Goal: Information Seeking & Learning: Learn about a topic

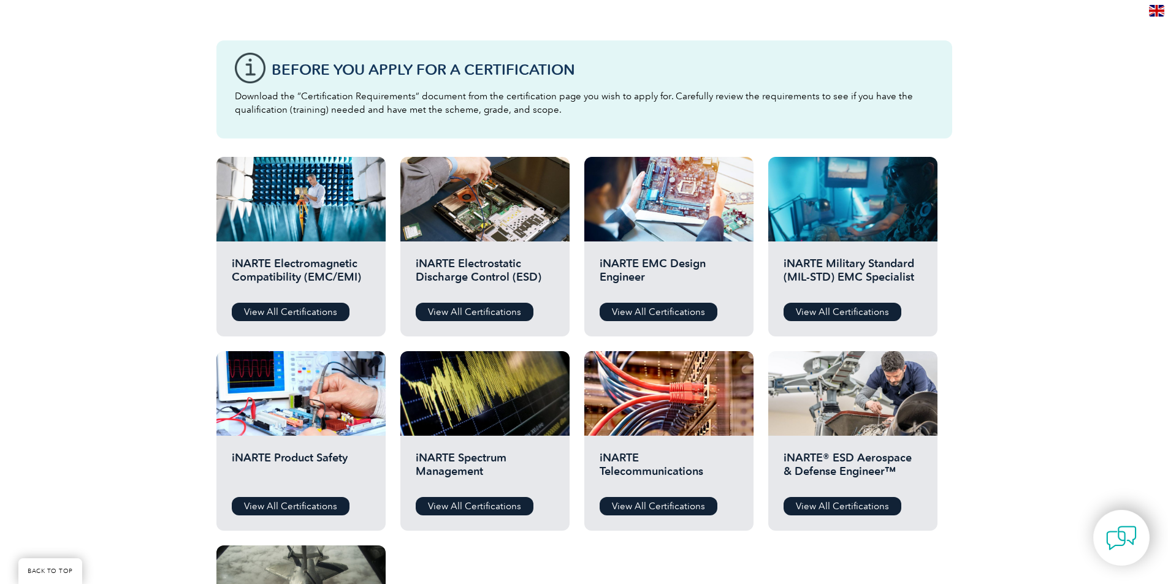
scroll to position [307, 0]
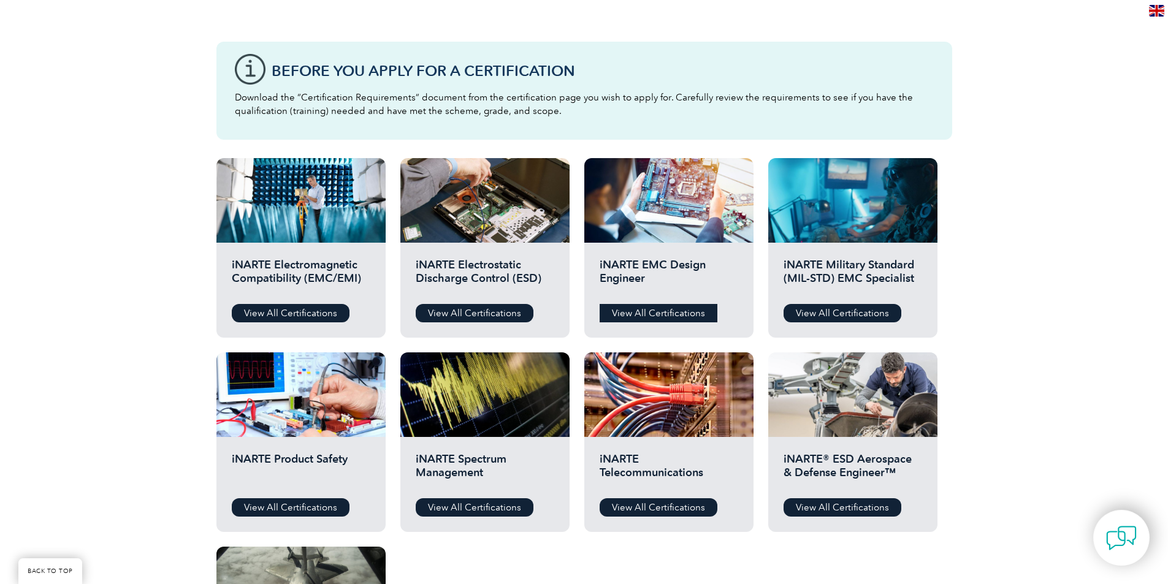
click at [642, 316] on link "View All Certifications" at bounding box center [659, 313] width 118 height 18
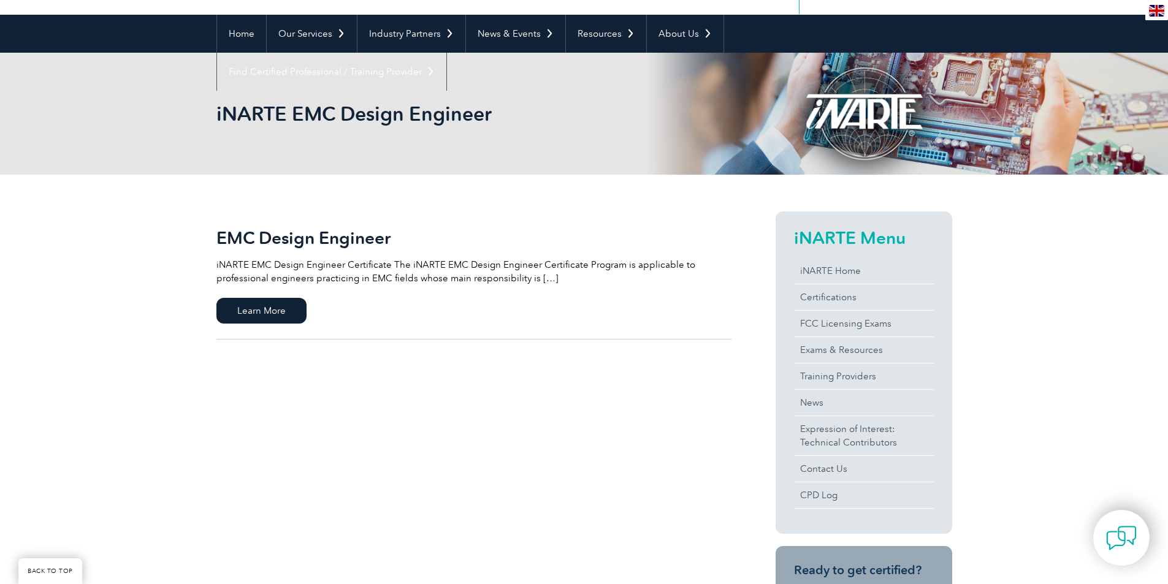
scroll to position [184, 0]
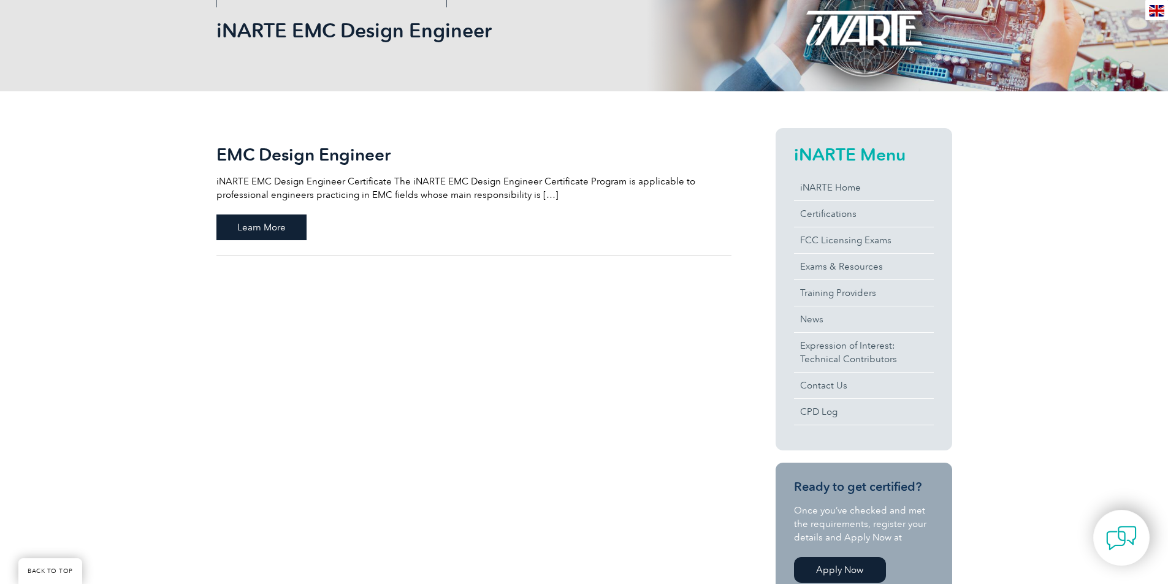
click at [275, 226] on span "Learn More" at bounding box center [261, 228] width 90 height 26
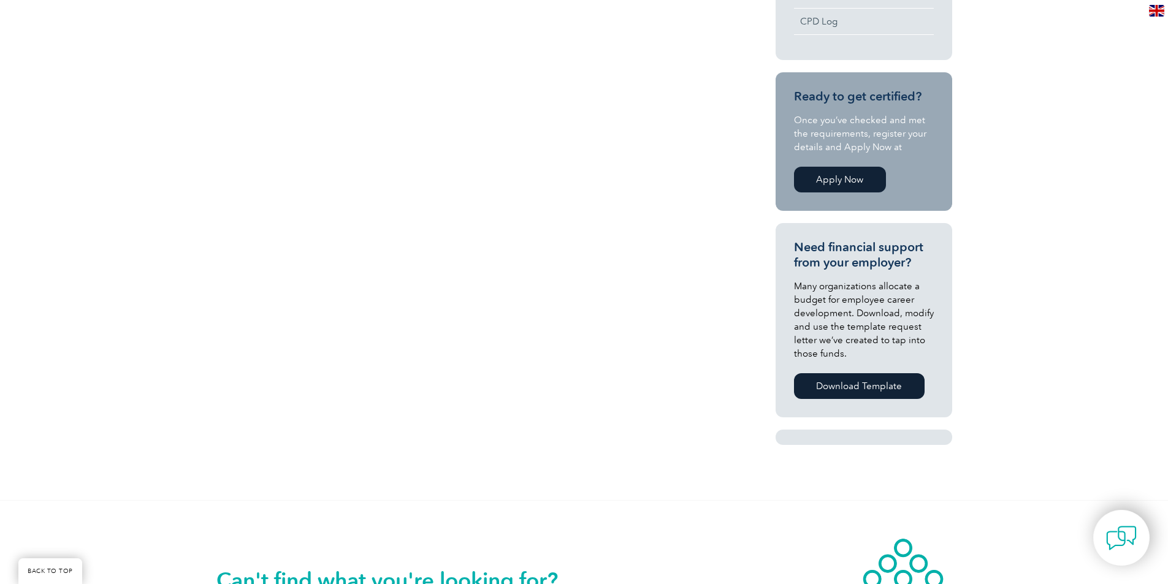
scroll to position [613, 0]
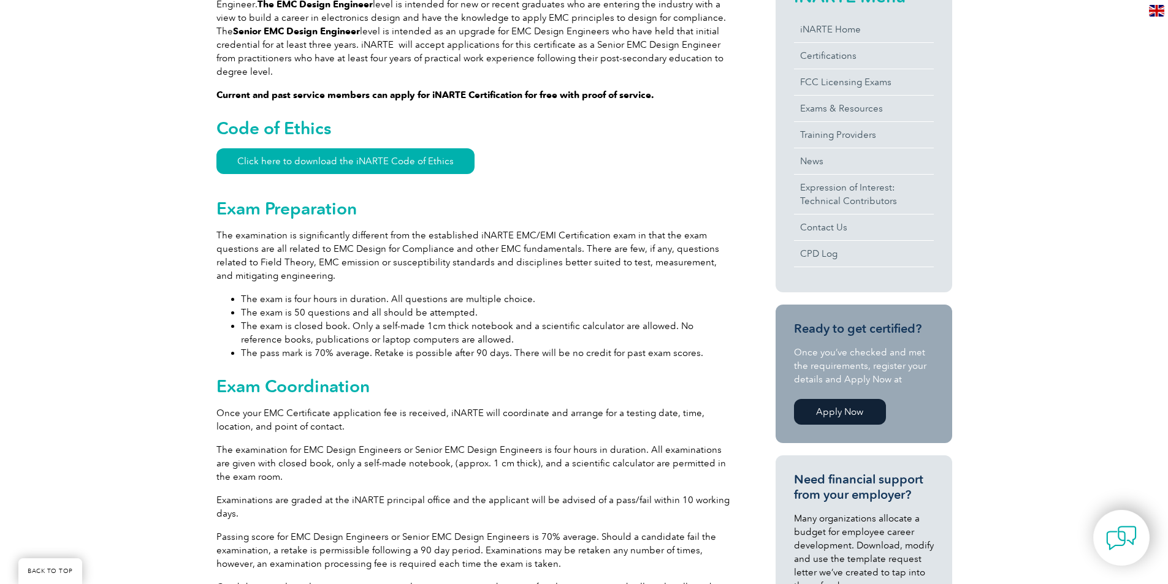
scroll to position [797, 0]
